Goal: Information Seeking & Learning: Learn about a topic

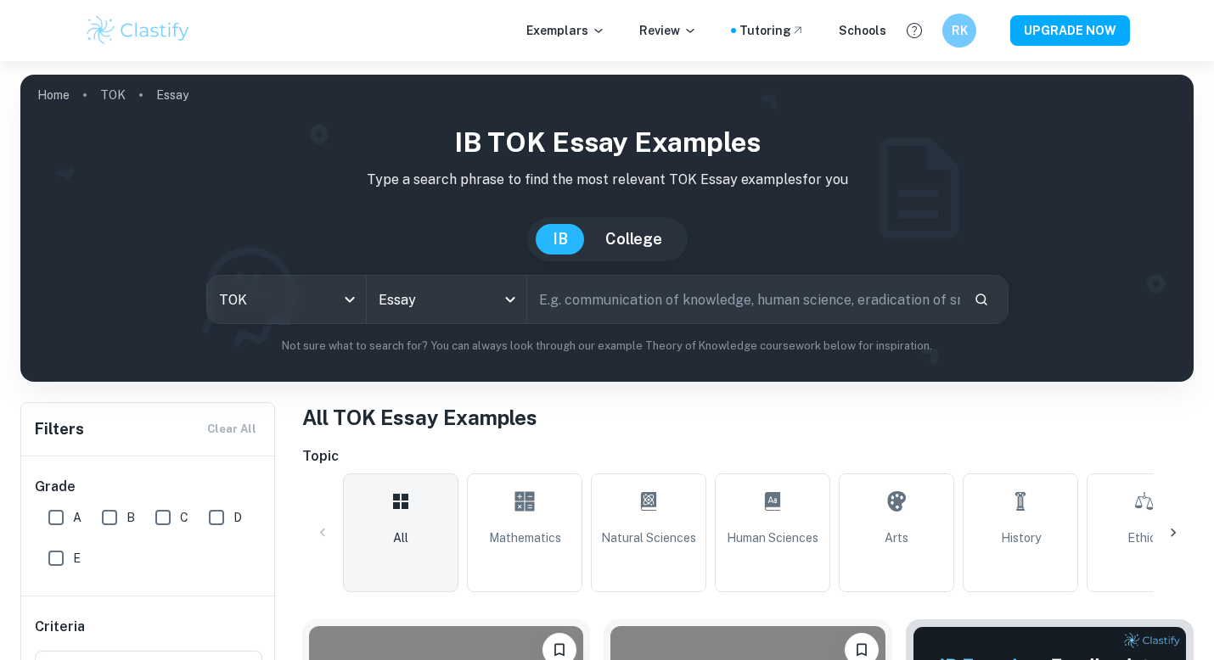
scroll to position [499, 0]
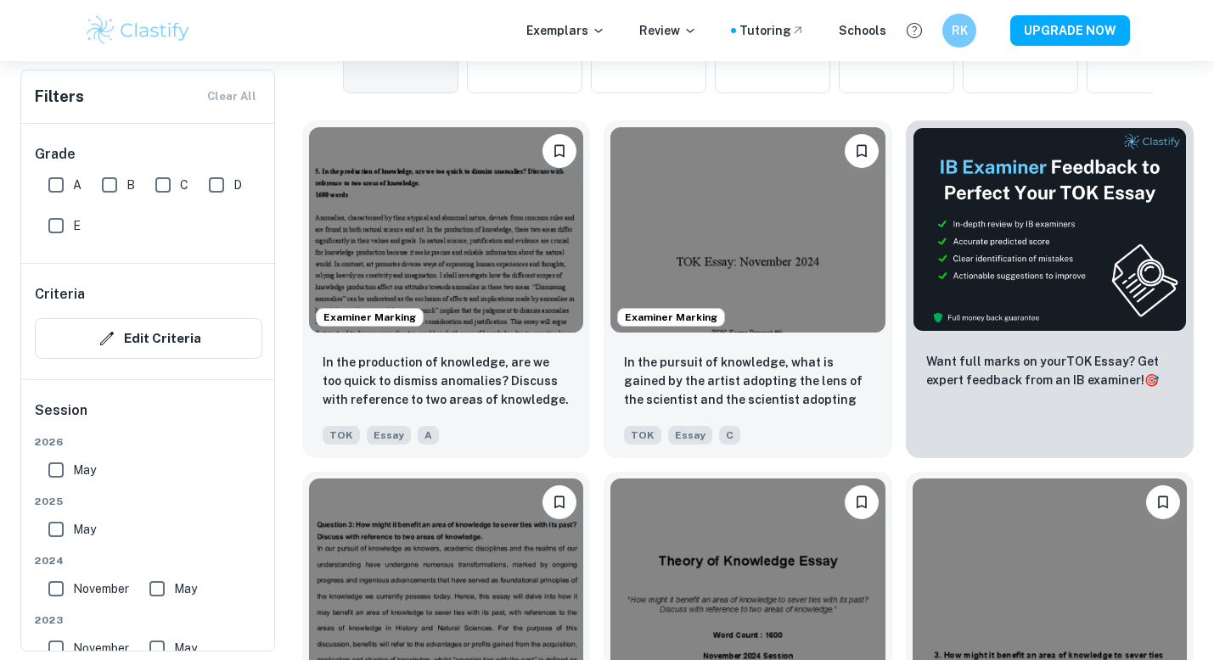
click at [493, 238] on img at bounding box center [446, 229] width 274 height 205
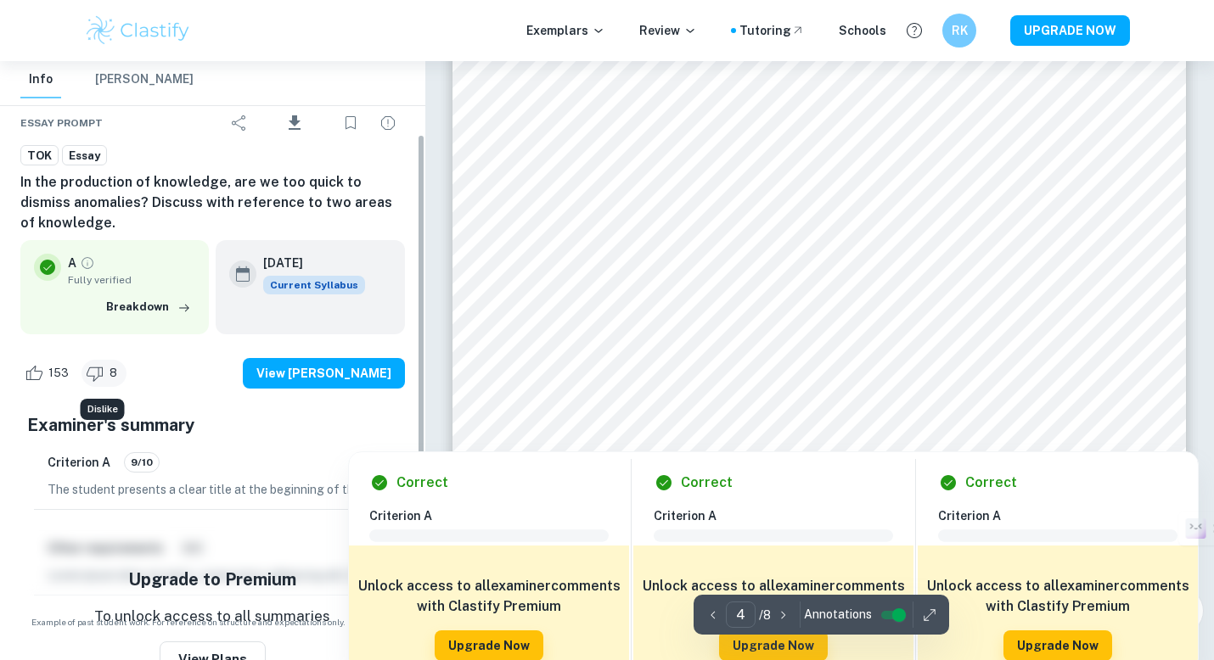
scroll to position [103, 0]
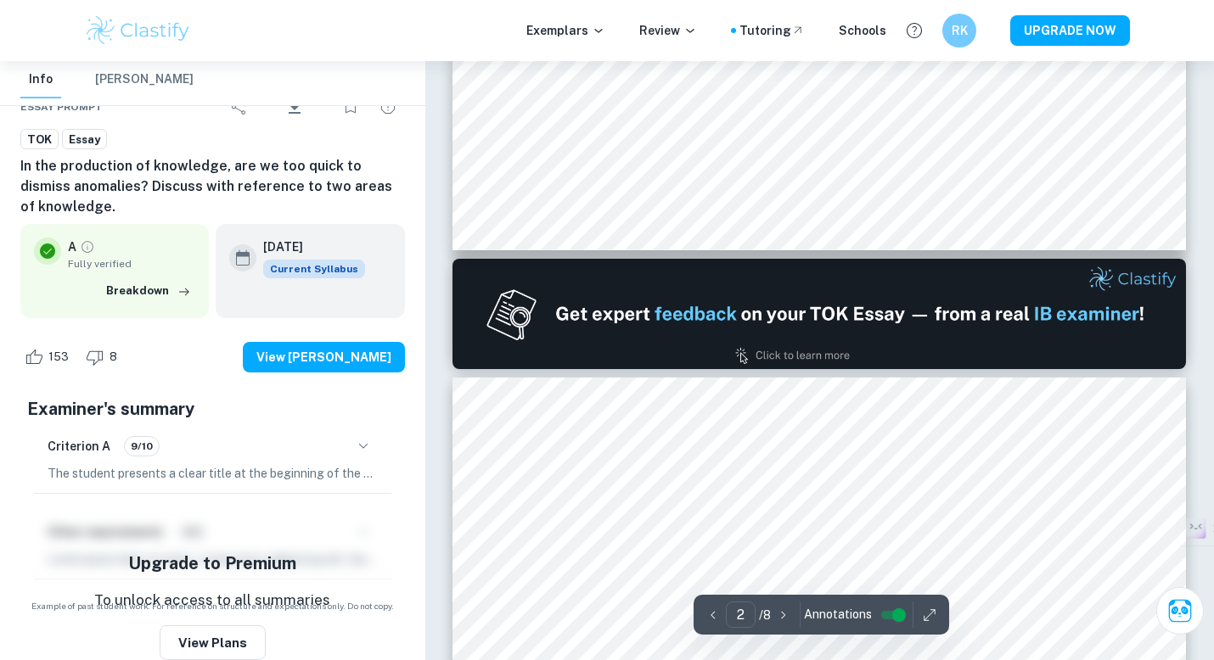
type input "1"
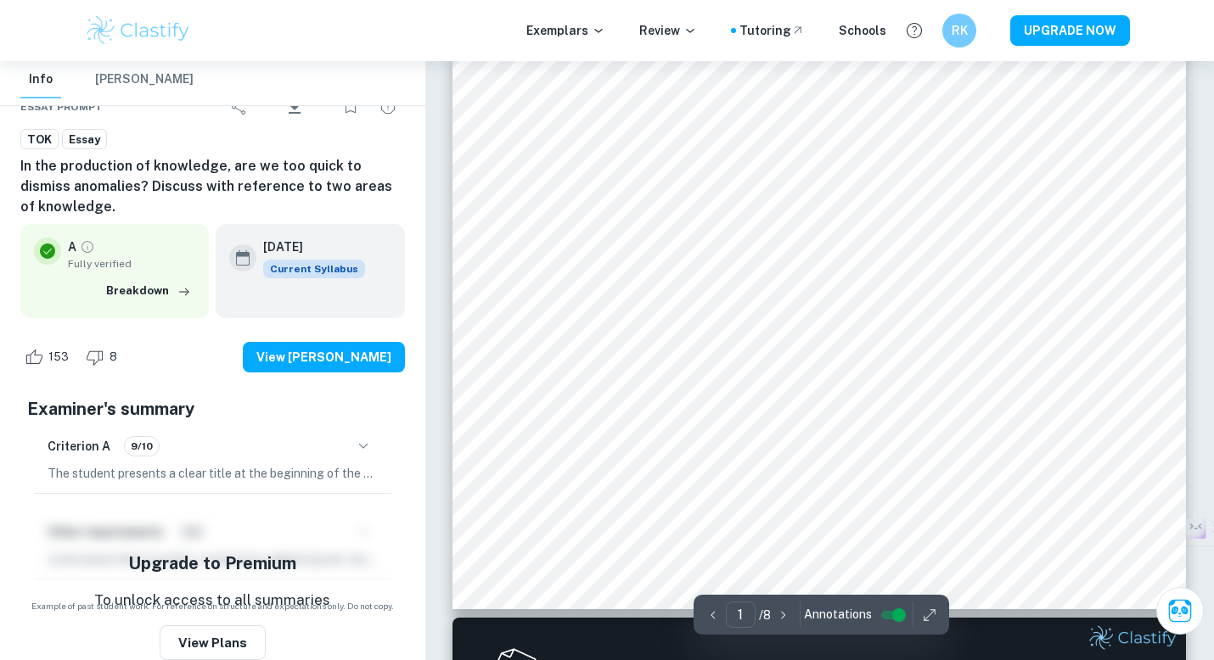
scroll to position [0, 0]
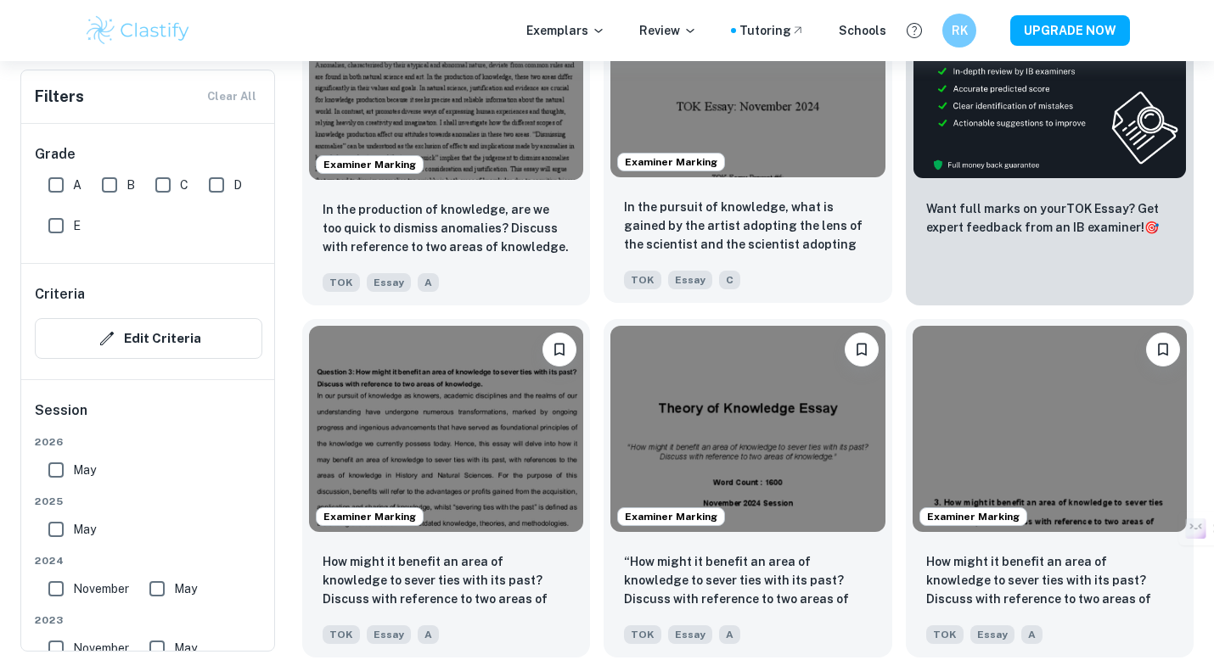
scroll to position [654, 0]
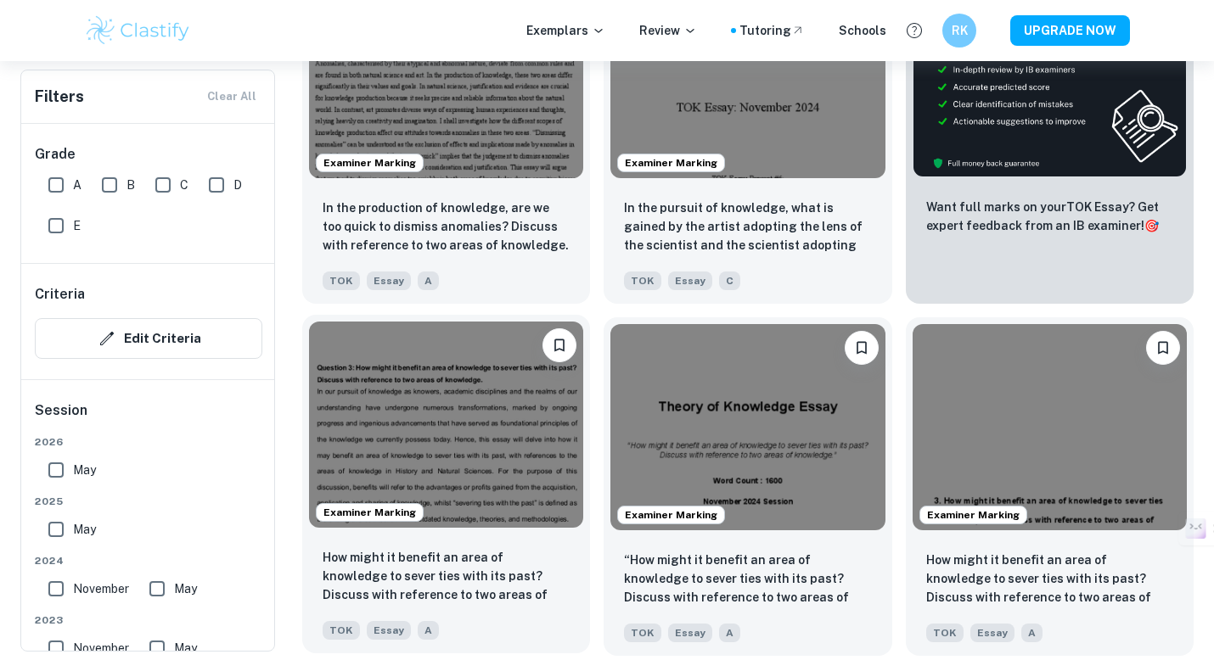
click at [442, 437] on img at bounding box center [446, 424] width 274 height 205
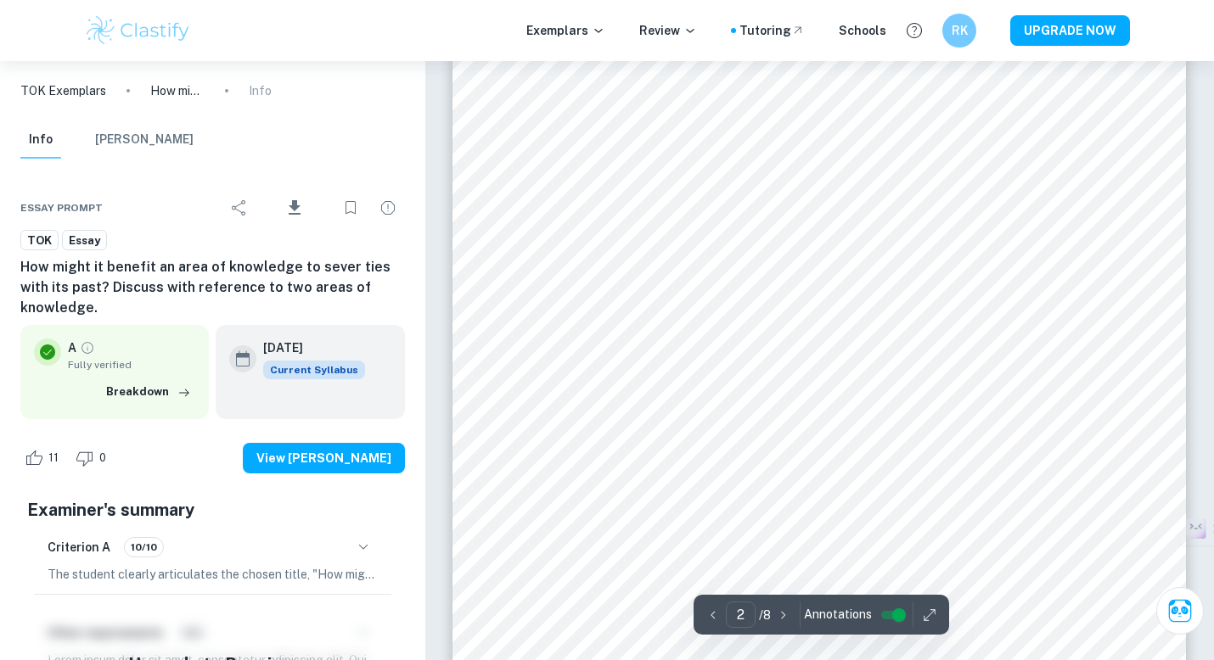
scroll to position [1058, 0]
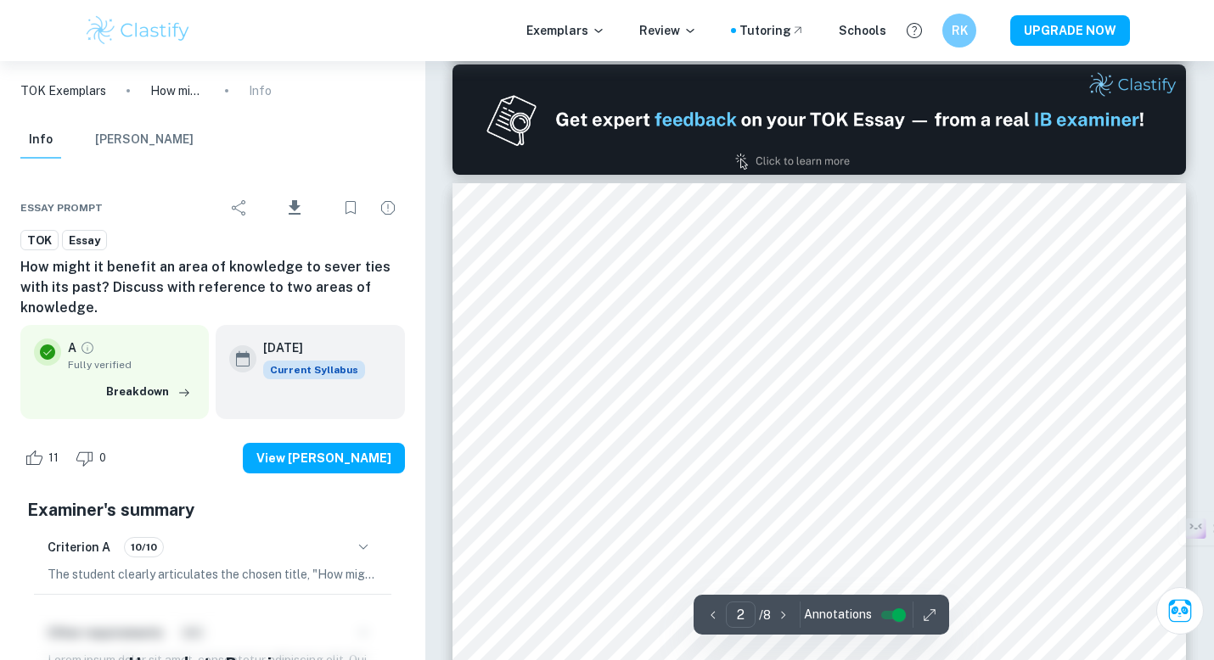
type input "1"
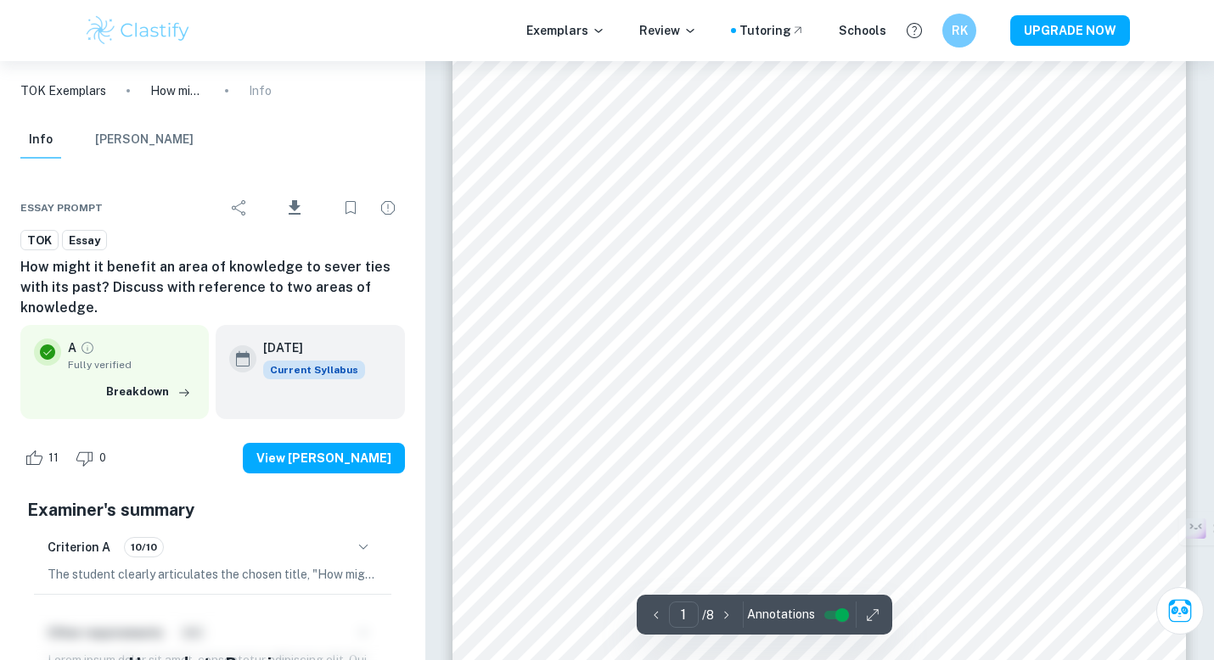
scroll to position [126, 0]
